Goal: Task Accomplishment & Management: Use online tool/utility

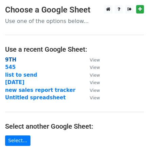
click at [15, 57] on strong "9TH" at bounding box center [10, 60] width 11 height 6
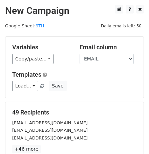
scroll to position [108, 0]
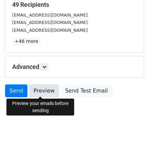
click at [38, 89] on link "Preview" at bounding box center [44, 91] width 30 height 13
click at [38, 85] on link "Preview" at bounding box center [44, 91] width 30 height 13
click at [40, 88] on link "Preview" at bounding box center [44, 91] width 30 height 13
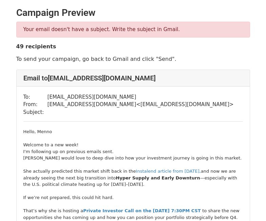
scroll to position [194, 0]
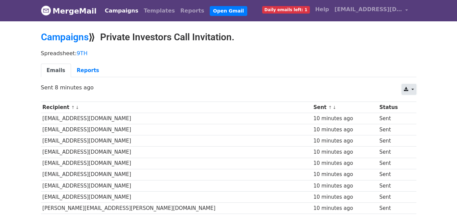
click at [414, 86] on link at bounding box center [409, 89] width 15 height 11
click at [419, 113] on link "Excel" at bounding box center [417, 115] width 30 height 11
